Goal: Task Accomplishment & Management: Use online tool/utility

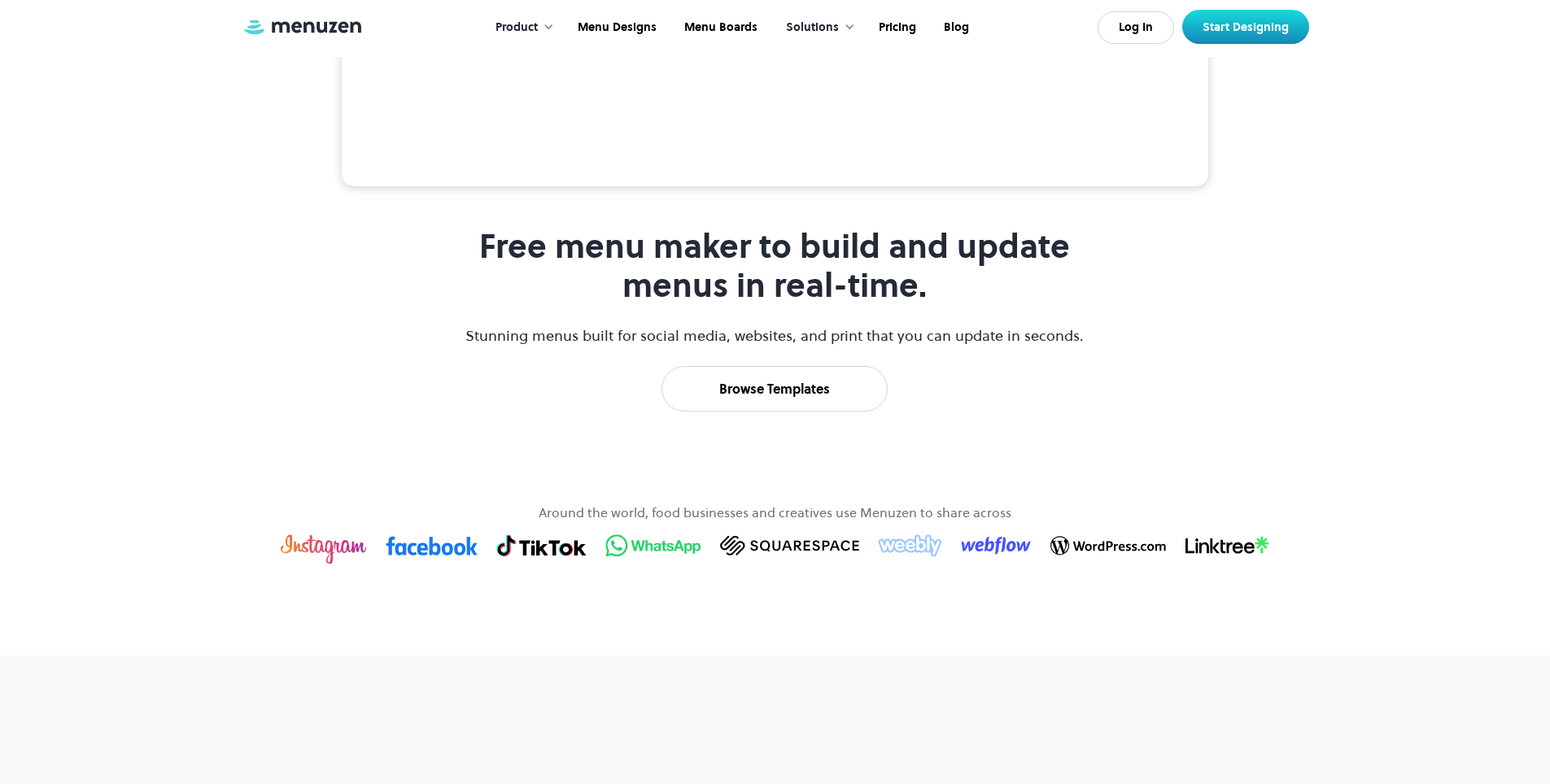
scroll to position [651, 0]
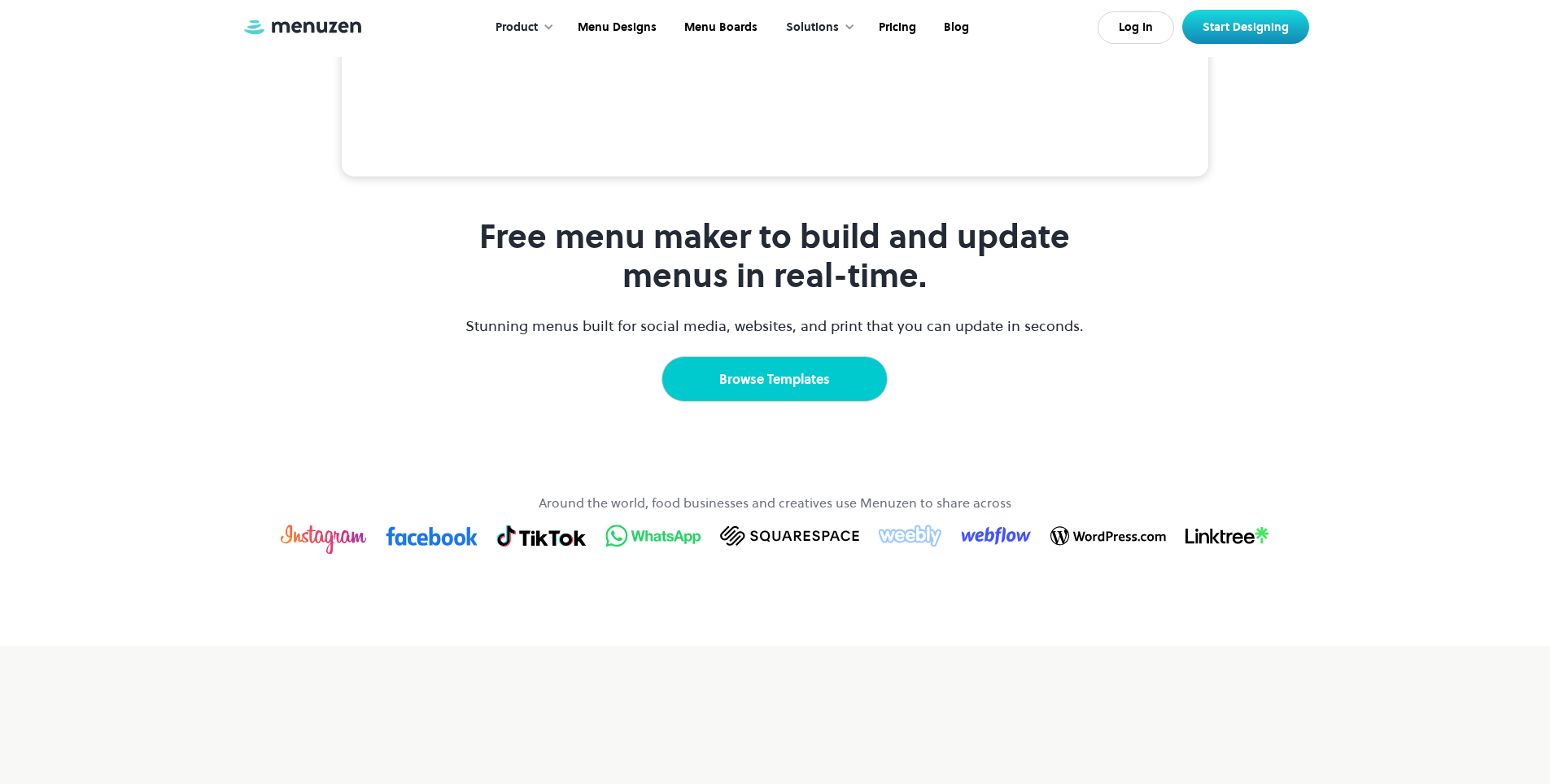
click at [813, 394] on link "Browse Templates" at bounding box center [775, 379] width 226 height 46
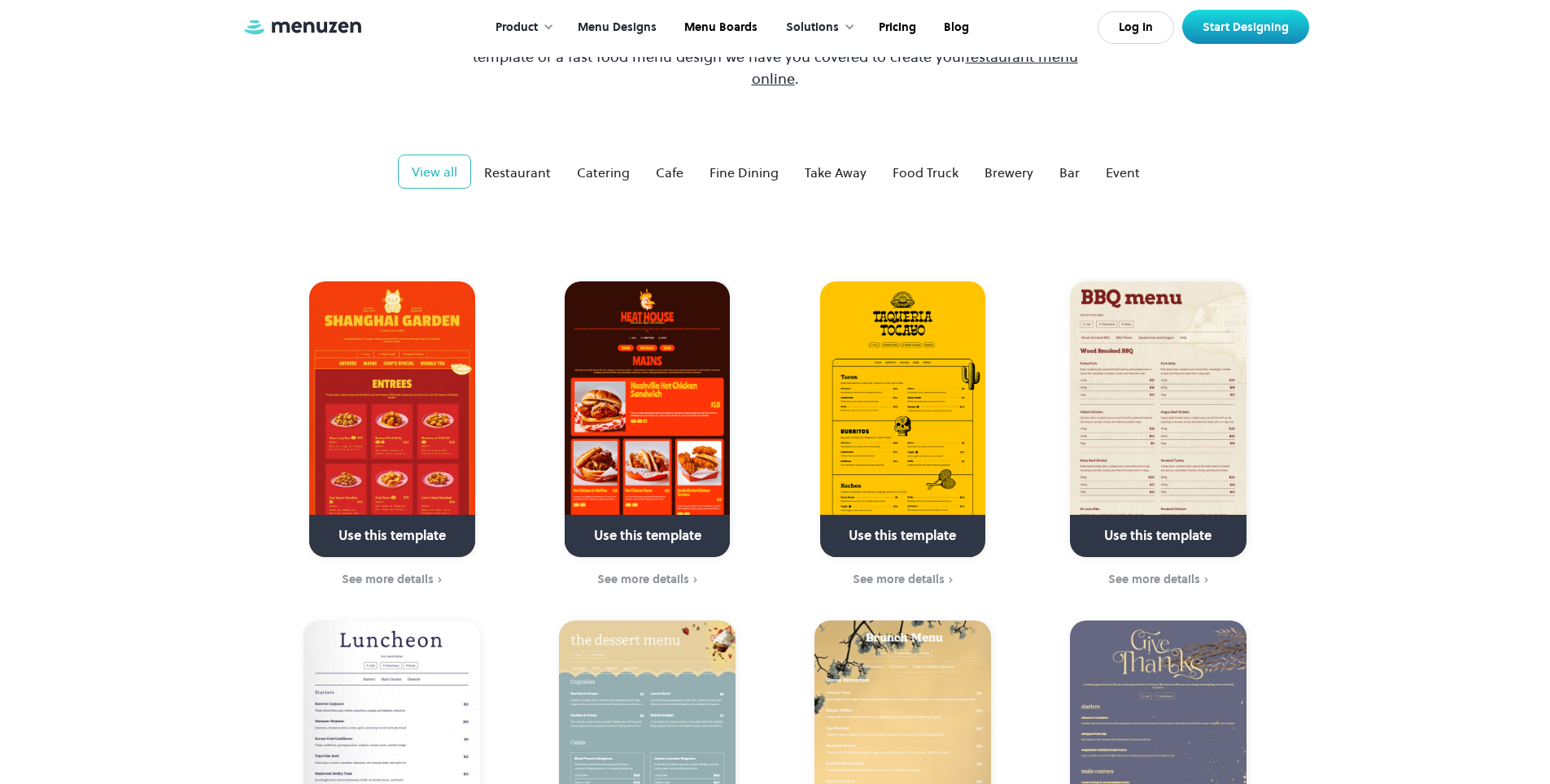
scroll to position [244, 0]
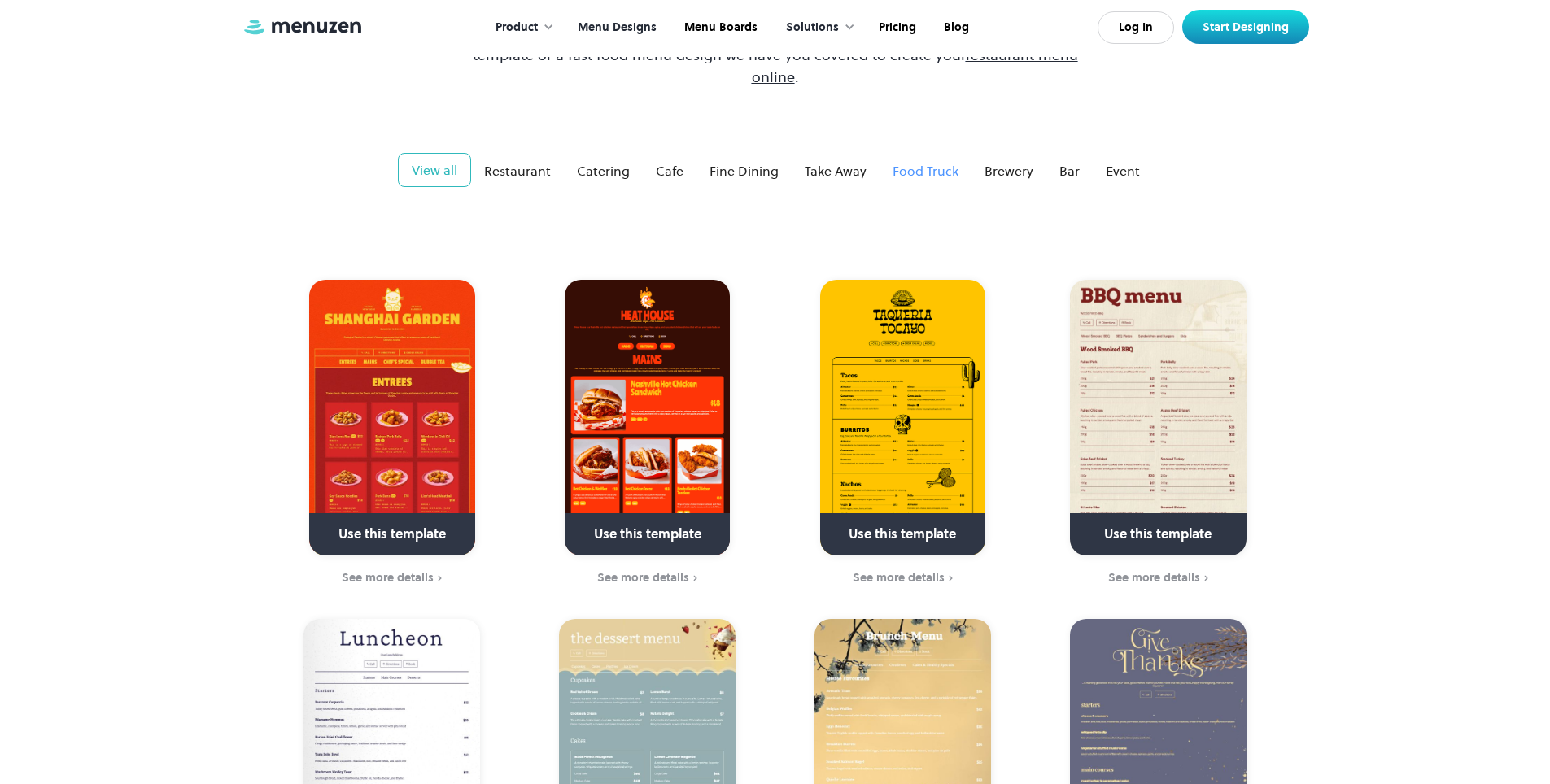
click at [888, 155] on link "Food Truck" at bounding box center [926, 171] width 92 height 33
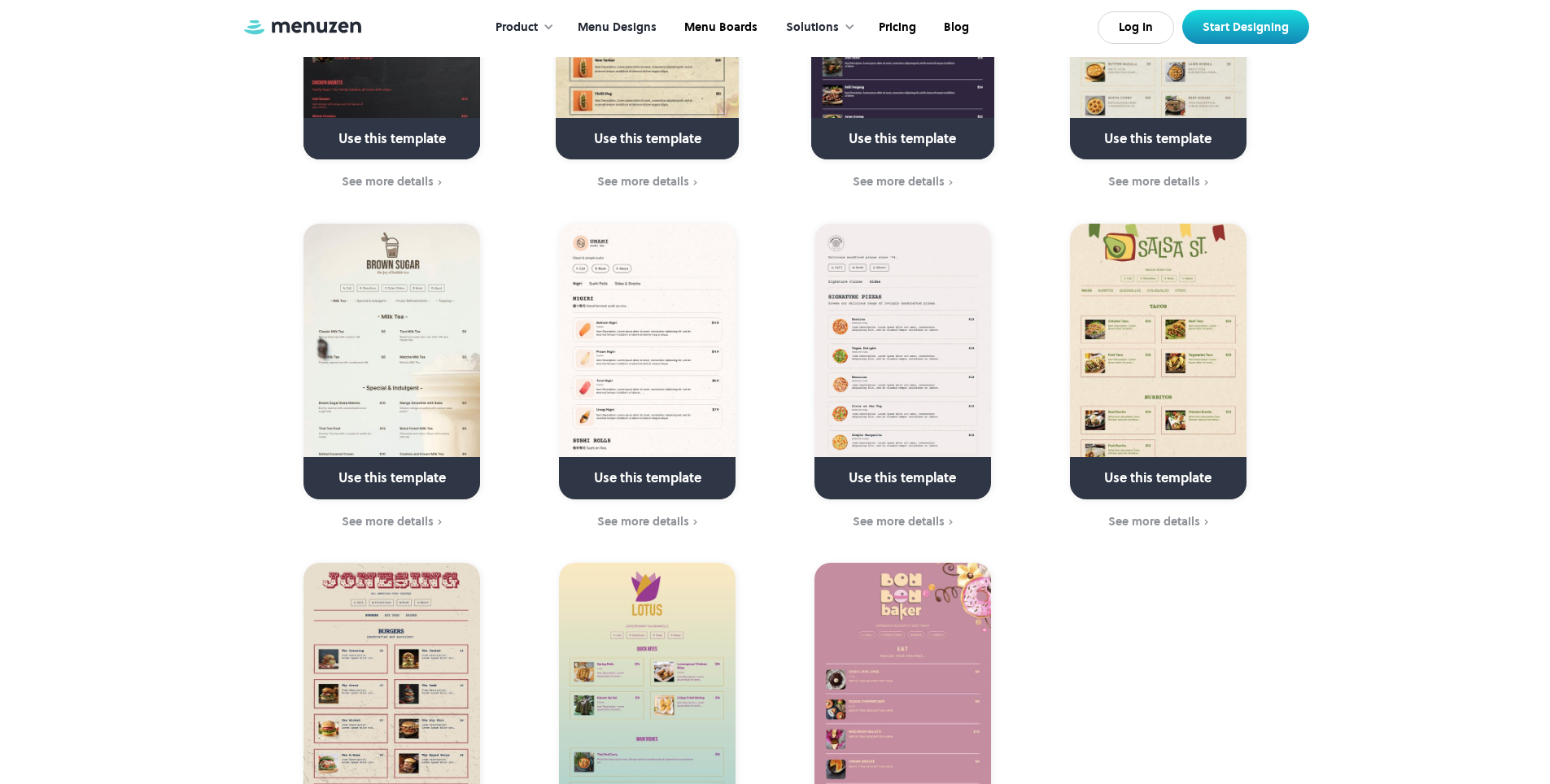
scroll to position [976, 0]
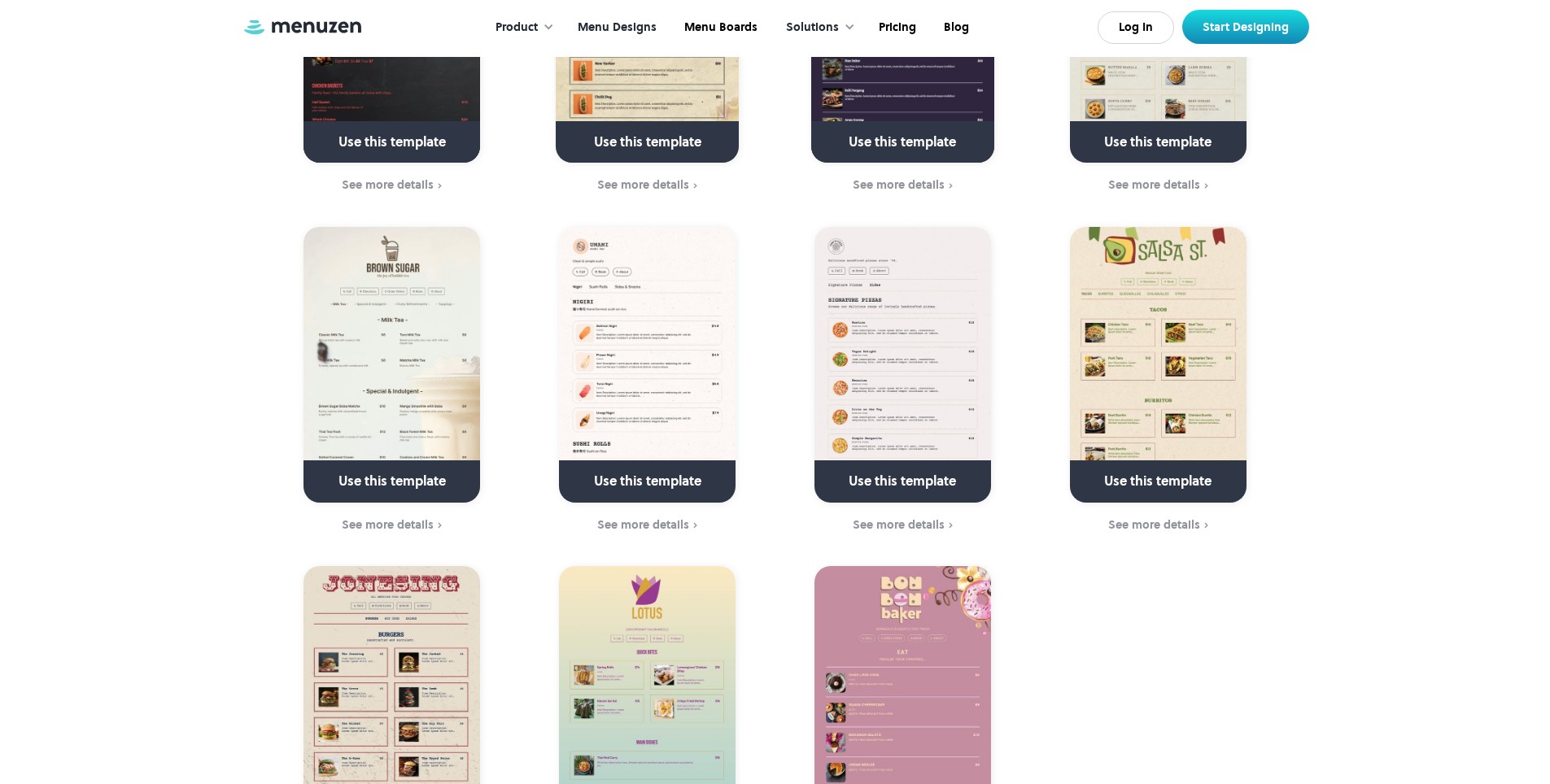
click at [433, 468] on link at bounding box center [393, 488] width 235 height 42
